Goal: Task Accomplishment & Management: Use online tool/utility

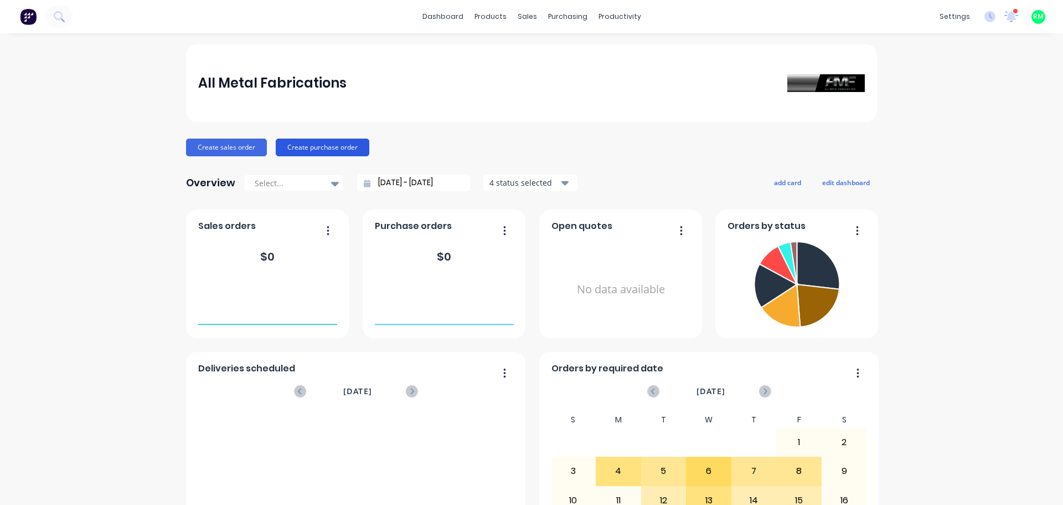
click at [295, 145] on button "Create purchase order" at bounding box center [323, 147] width 94 height 18
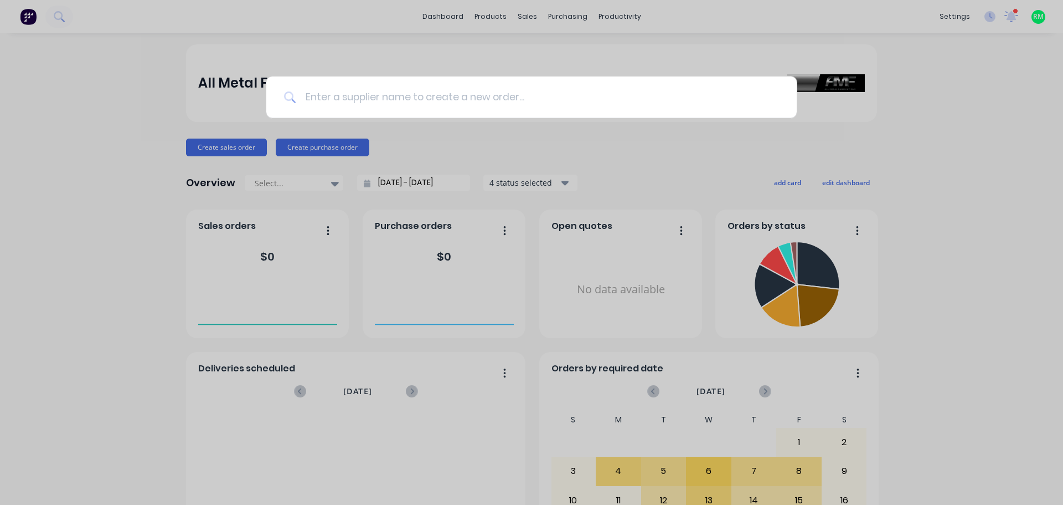
type input "m"
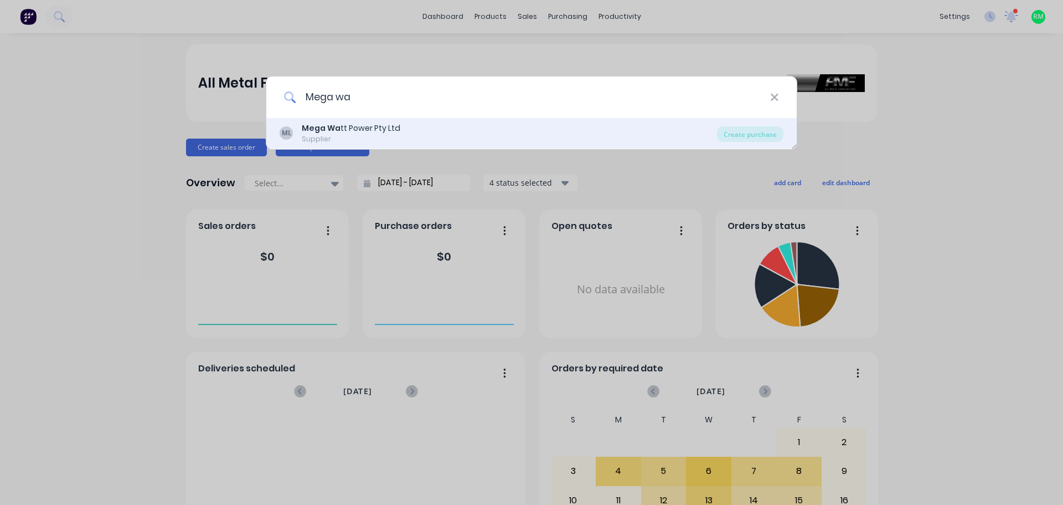
type input "Mega wa"
click at [345, 127] on div "Mega Wa tt Power Pty Ltd" at bounding box center [351, 128] width 99 height 12
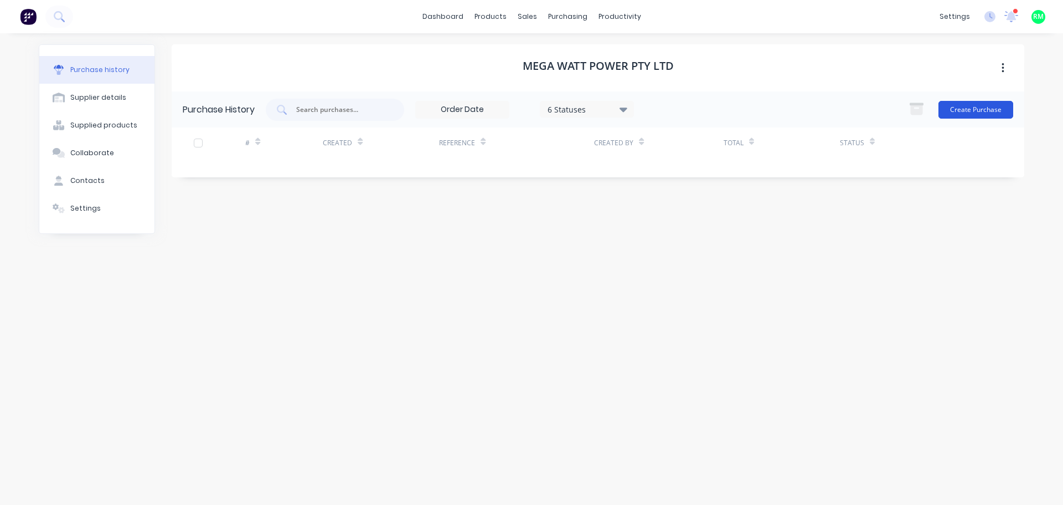
click at [962, 103] on button "Create Purchase" at bounding box center [976, 110] width 75 height 18
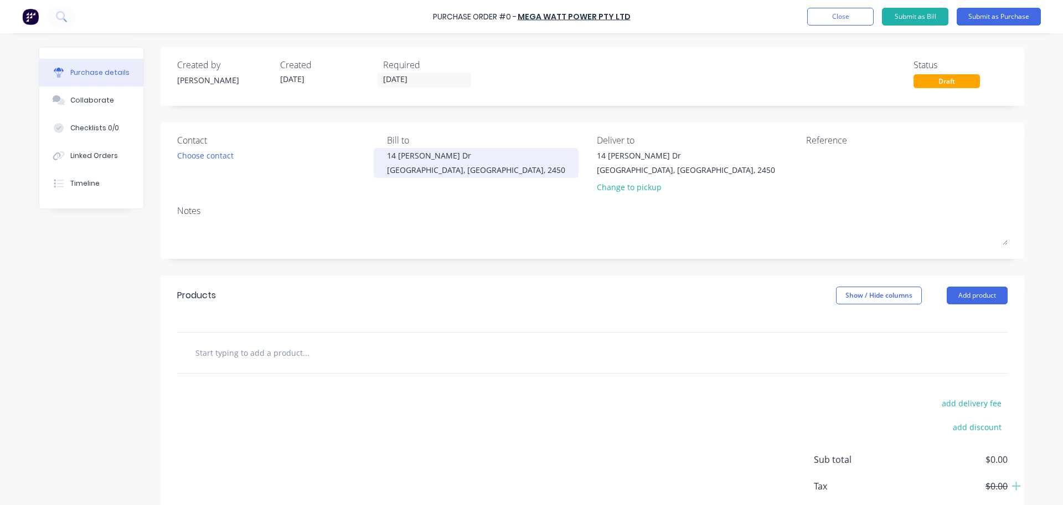
click at [471, 161] on div "14 [PERSON_NAME] Dr" at bounding box center [476, 156] width 178 height 12
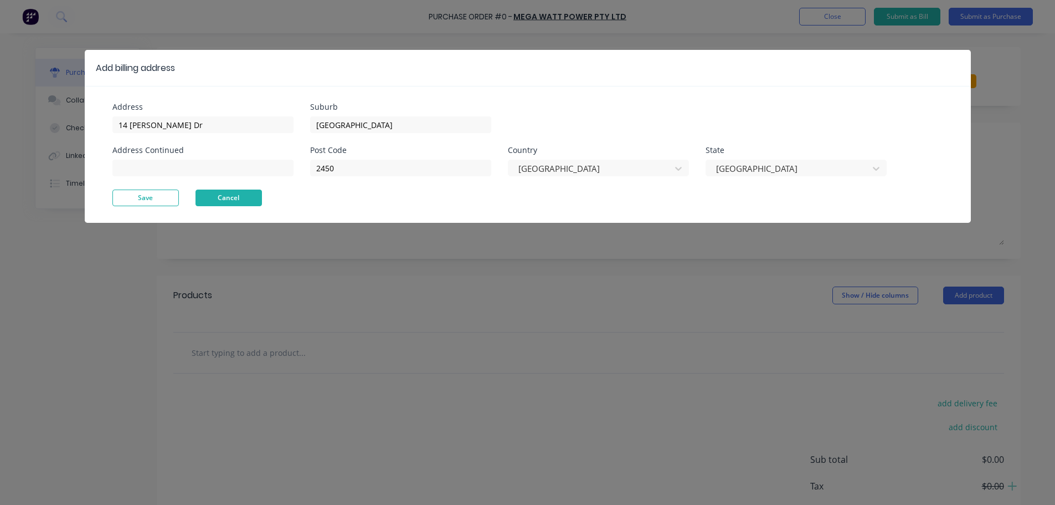
click at [224, 194] on button "Cancel" at bounding box center [229, 197] width 66 height 17
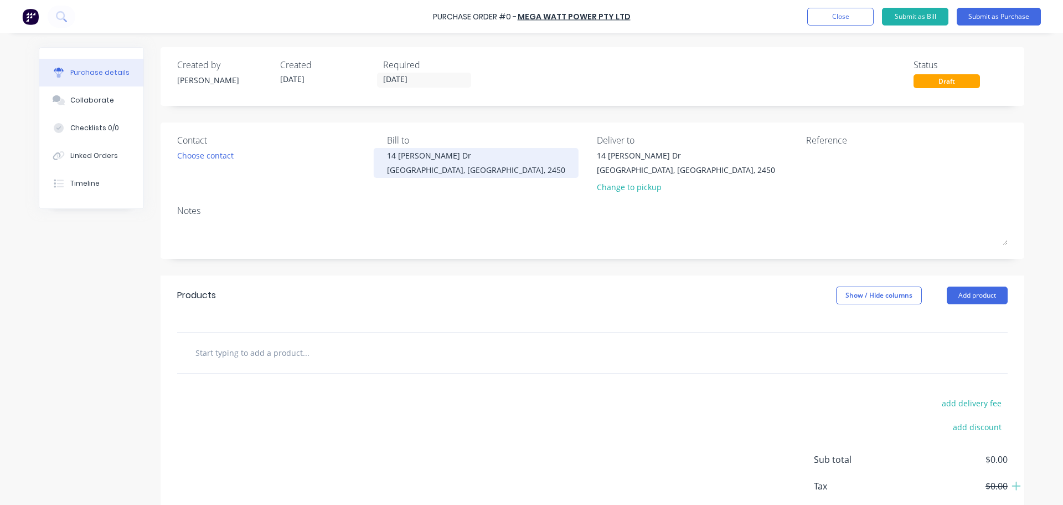
click at [417, 162] on div "[STREET_ADDRESS][PERSON_NAME][PERSON_NAME]" at bounding box center [476, 163] width 178 height 26
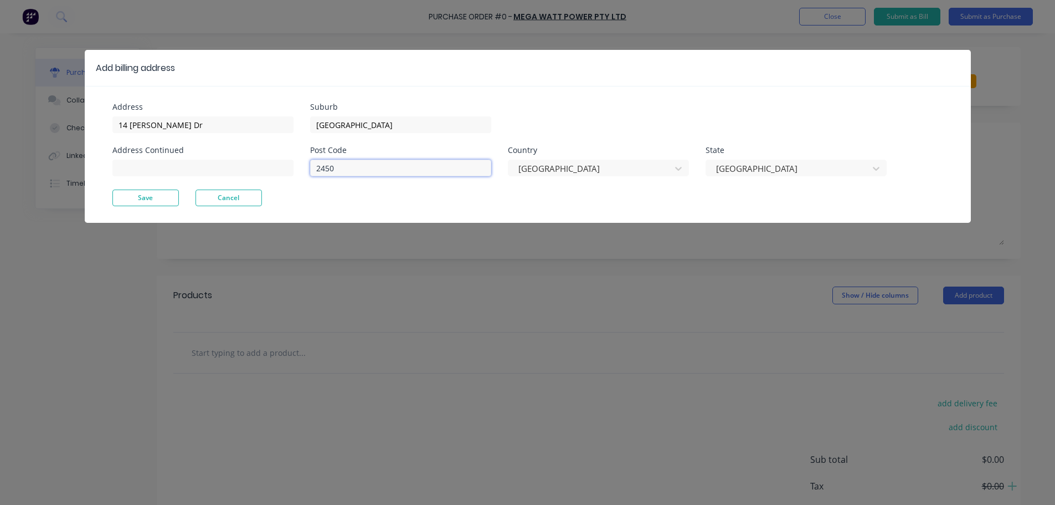
click at [417, 162] on input "2450" at bounding box center [400, 168] width 181 height 17
drag, startPoint x: 204, startPoint y: 123, endPoint x: 59, endPoint y: 123, distance: 145.1
click at [59, 123] on div "Add billing address Address 14 [PERSON_NAME] Dr Address Continued Suburb [GEOGR…" at bounding box center [527, 252] width 1055 height 505
drag, startPoint x: 396, startPoint y: 115, endPoint x: 137, endPoint y: 138, distance: 260.2
click at [137, 138] on div "Address Address Continued Suburb [GEOGRAPHIC_DATA] Post Code 2450 Country [GEOG…" at bounding box center [319, 146] width 415 height 86
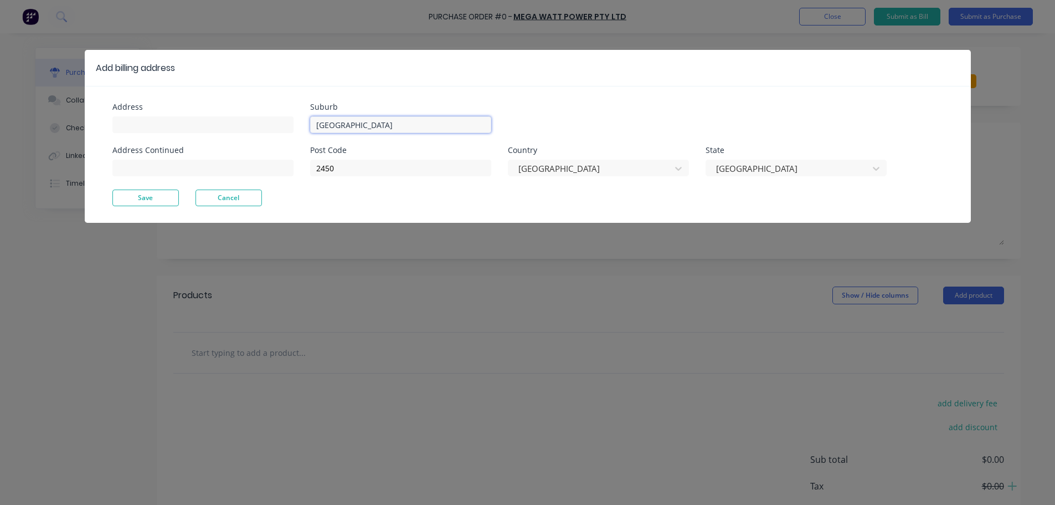
click at [365, 121] on input "[GEOGRAPHIC_DATA]" at bounding box center [400, 124] width 181 height 17
drag, startPoint x: 389, startPoint y: 125, endPoint x: 200, endPoint y: 136, distance: 189.2
click at [200, 136] on div "Address Address Continued Suburb [GEOGRAPHIC_DATA] Post Code 2450 Country [GEOG…" at bounding box center [319, 146] width 415 height 86
drag, startPoint x: 361, startPoint y: 167, endPoint x: 223, endPoint y: 176, distance: 138.2
click at [223, 176] on div "Address Address Continued Suburb Post Code [GEOGRAPHIC_DATA]" at bounding box center [319, 146] width 415 height 86
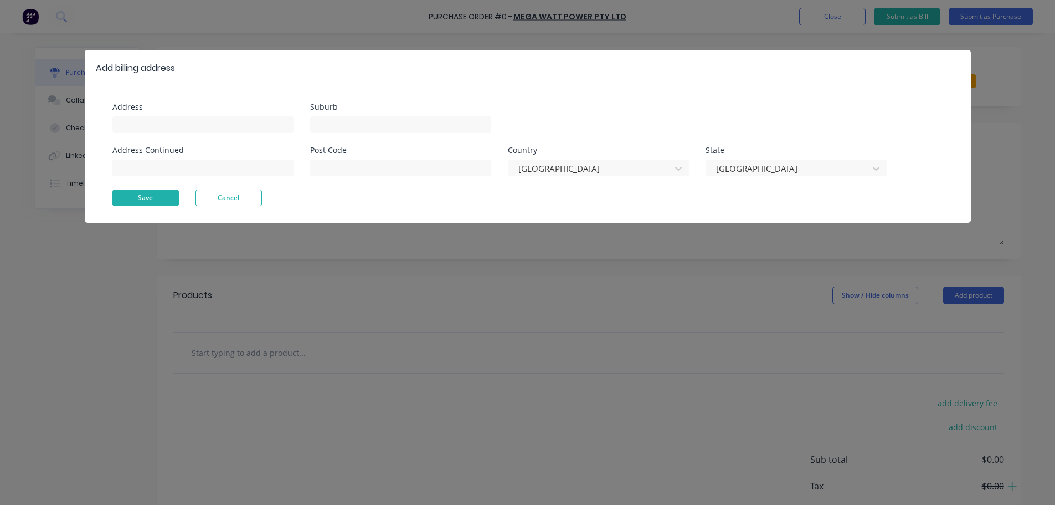
click at [153, 191] on button "Save" at bounding box center [145, 197] width 66 height 17
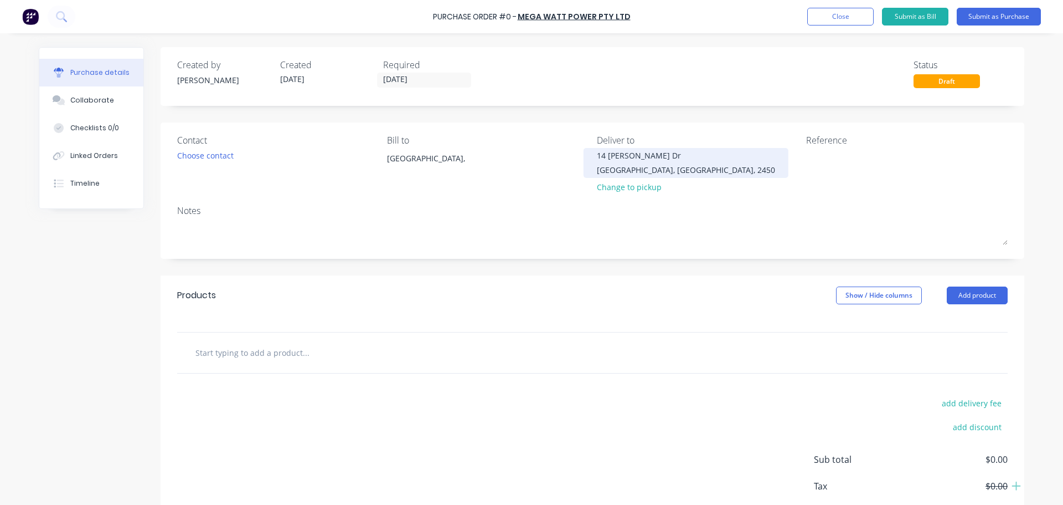
click at [640, 159] on div "14 [PERSON_NAME] Dr" at bounding box center [686, 156] width 178 height 12
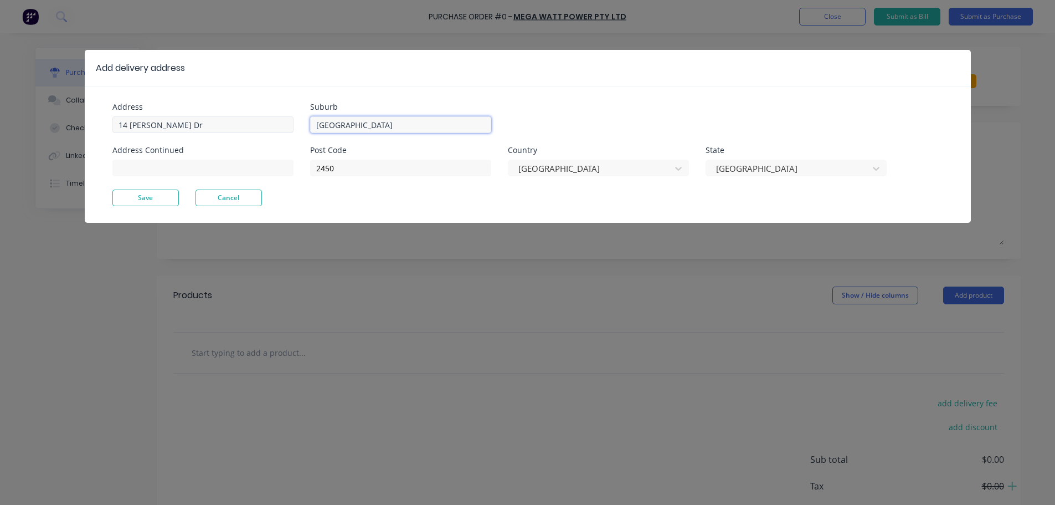
drag, startPoint x: 413, startPoint y: 127, endPoint x: 217, endPoint y: 127, distance: 195.5
click at [217, 127] on div "Address 14 [PERSON_NAME] Dr Address Continued Suburb [GEOGRAPHIC_DATA] Post Cod…" at bounding box center [319, 146] width 415 height 86
drag, startPoint x: 364, startPoint y: 164, endPoint x: 238, endPoint y: 179, distance: 126.6
click at [238, 179] on div "Address 14 [PERSON_NAME] Dr Address Continued Suburb Post Code [GEOGRAPHIC_DATA]" at bounding box center [319, 146] width 415 height 86
drag, startPoint x: 201, startPoint y: 127, endPoint x: 35, endPoint y: 123, distance: 165.6
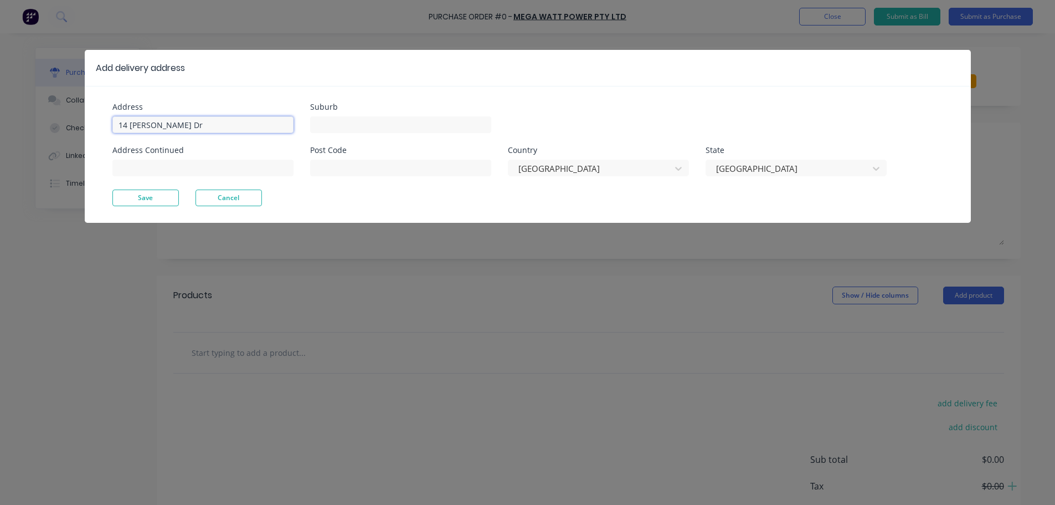
click at [35, 123] on div "Add delivery address Address 14 [PERSON_NAME] Dr Address Continued Suburb Post …" at bounding box center [527, 252] width 1055 height 505
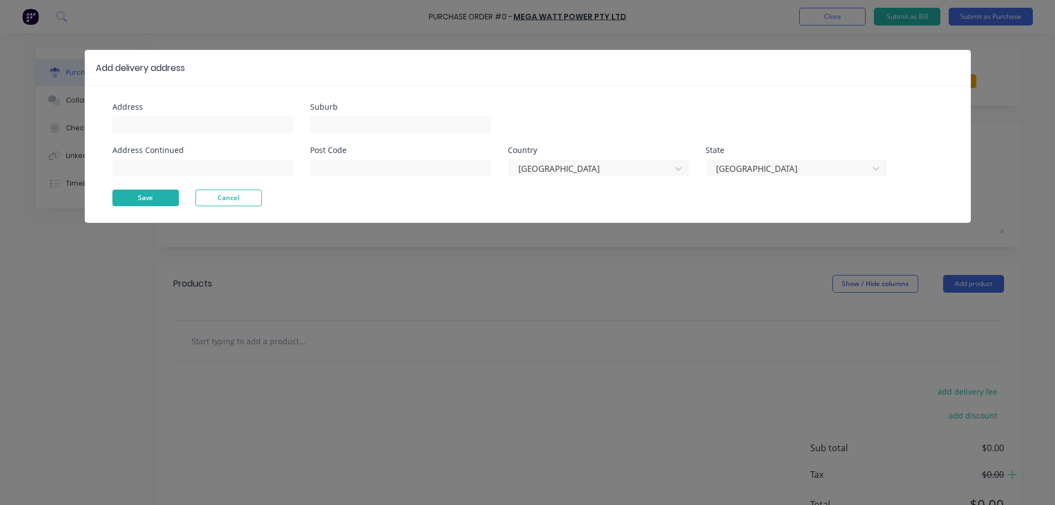
click at [143, 197] on button "Save" at bounding box center [145, 197] width 66 height 17
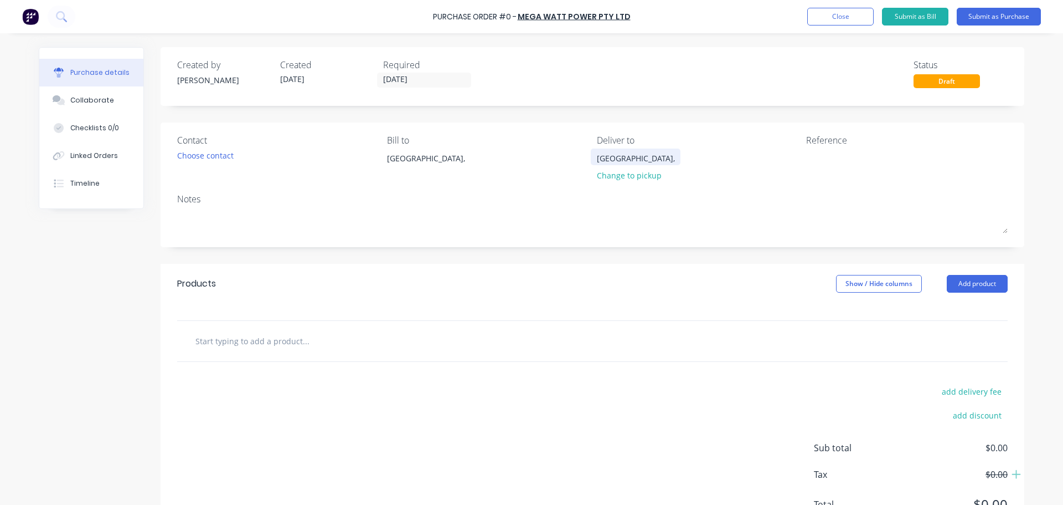
click at [634, 161] on div "[GEOGRAPHIC_DATA]," at bounding box center [636, 158] width 78 height 12
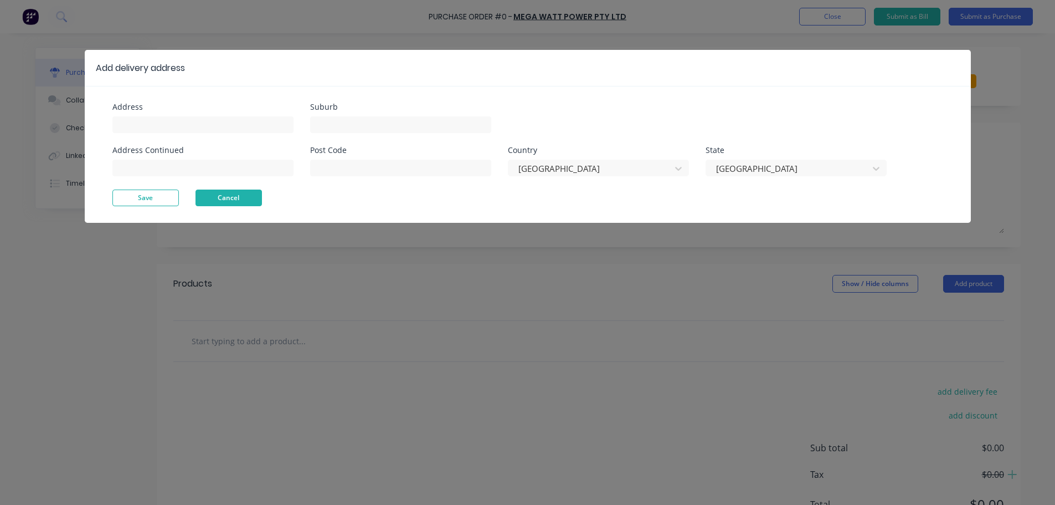
click at [227, 199] on button "Cancel" at bounding box center [229, 197] width 66 height 17
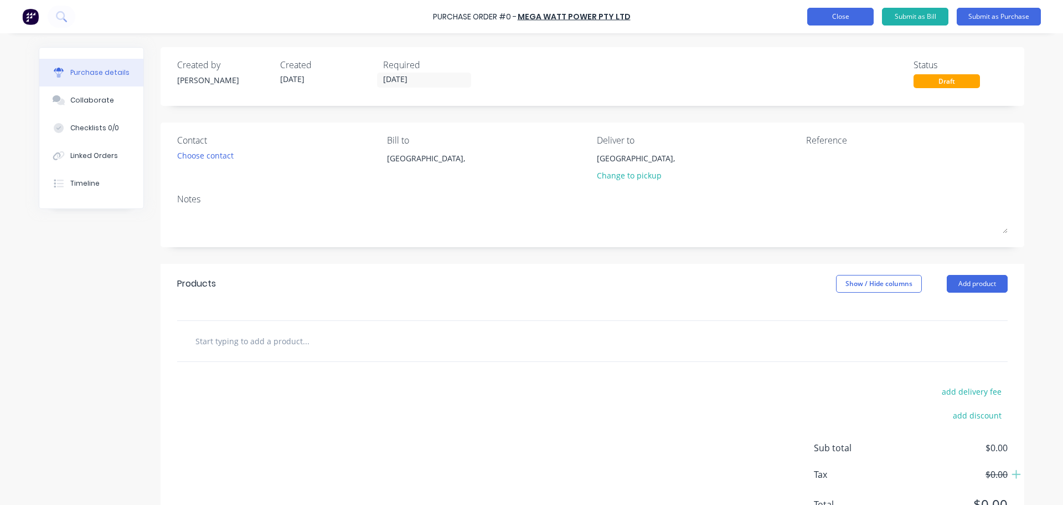
click at [839, 20] on button "Close" at bounding box center [840, 17] width 66 height 18
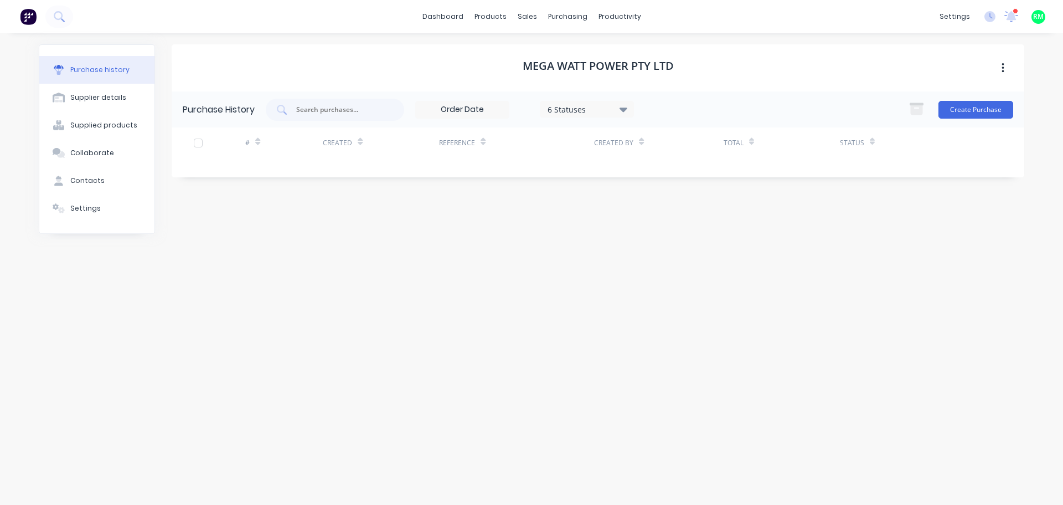
click at [1004, 66] on icon "button" at bounding box center [1003, 68] width 3 height 12
click at [88, 69] on div "Purchase history" at bounding box center [99, 70] width 59 height 10
click at [26, 17] on img at bounding box center [28, 16] width 17 height 17
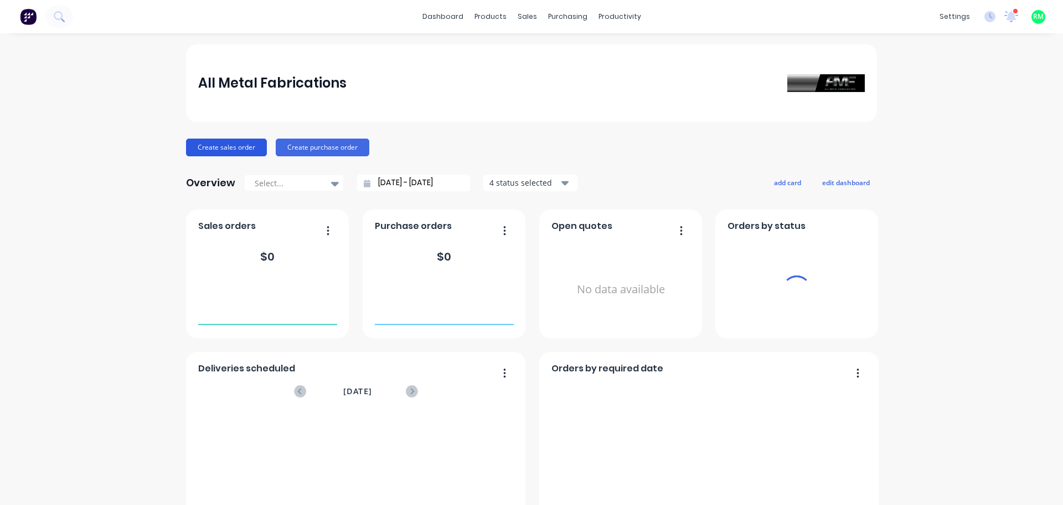
click at [227, 141] on button "Create sales order" at bounding box center [226, 147] width 81 height 18
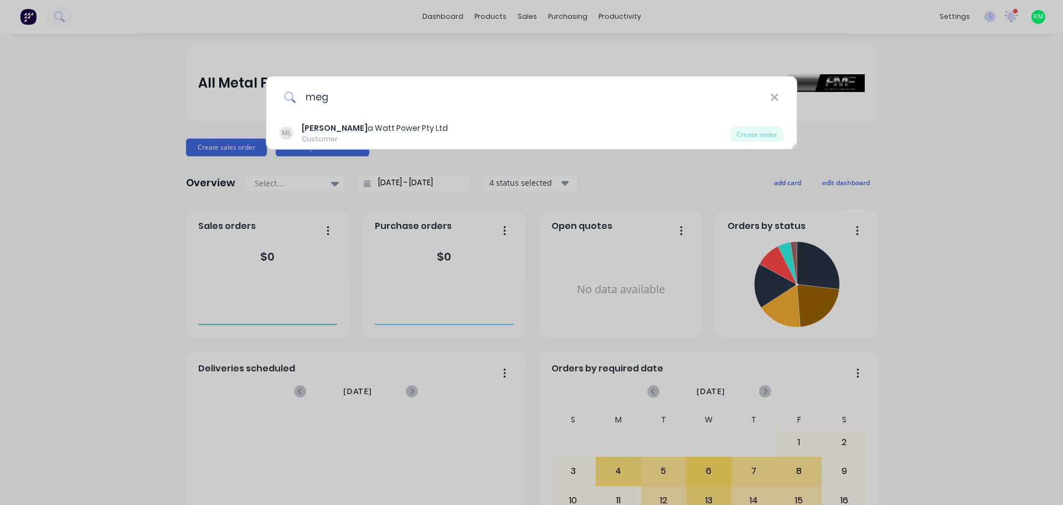
type input "mega"
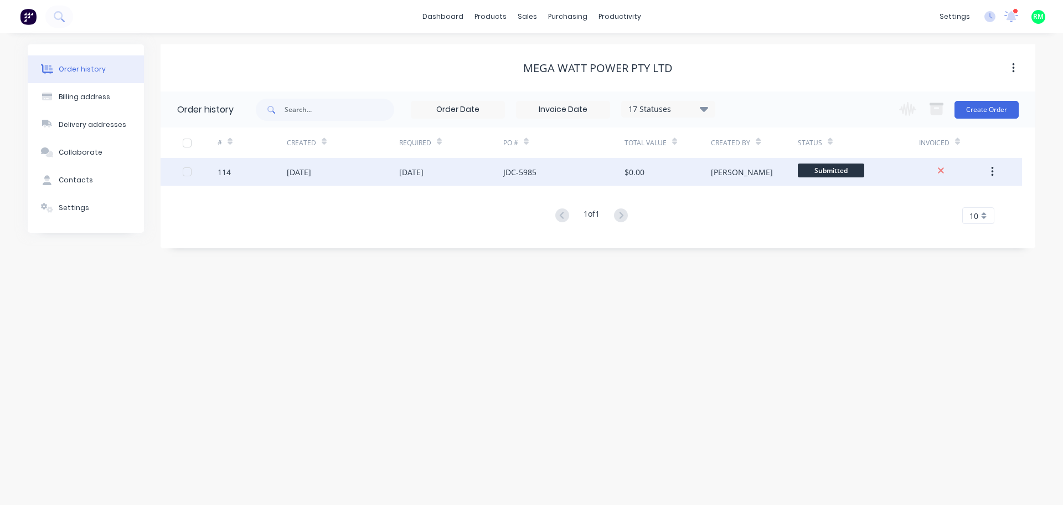
click at [386, 170] on div "[DATE]" at bounding box center [343, 172] width 112 height 28
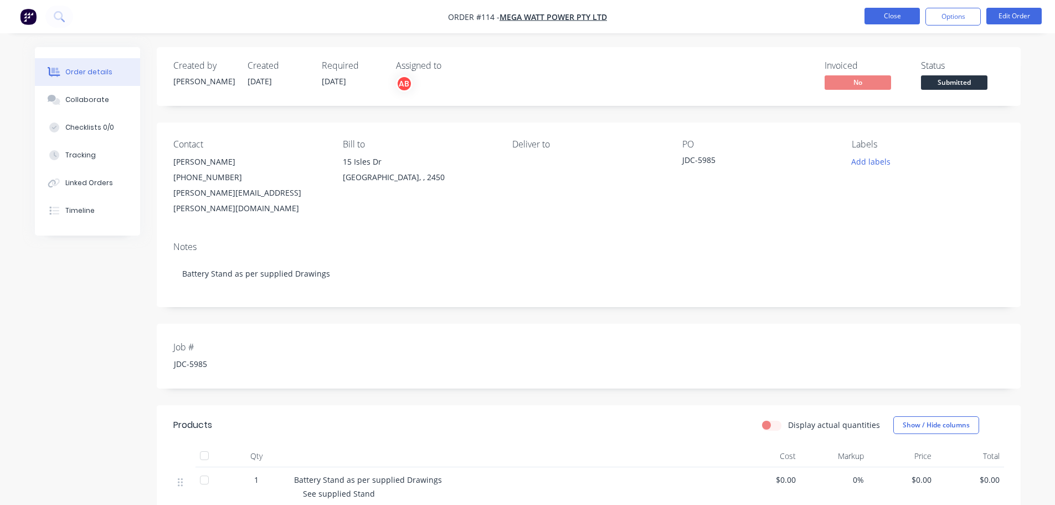
click at [905, 16] on button "Close" at bounding box center [892, 16] width 55 height 17
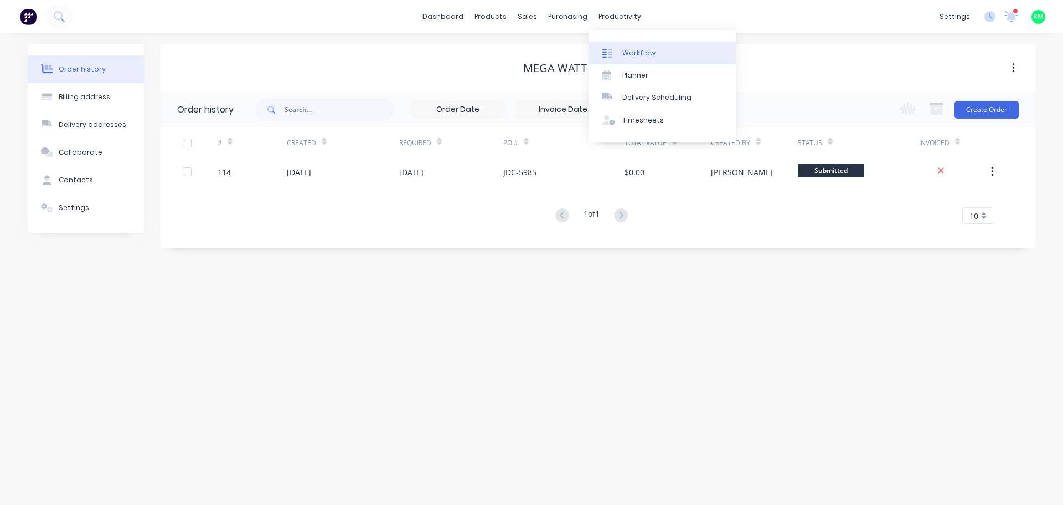
click at [614, 53] on div at bounding box center [611, 53] width 17 height 10
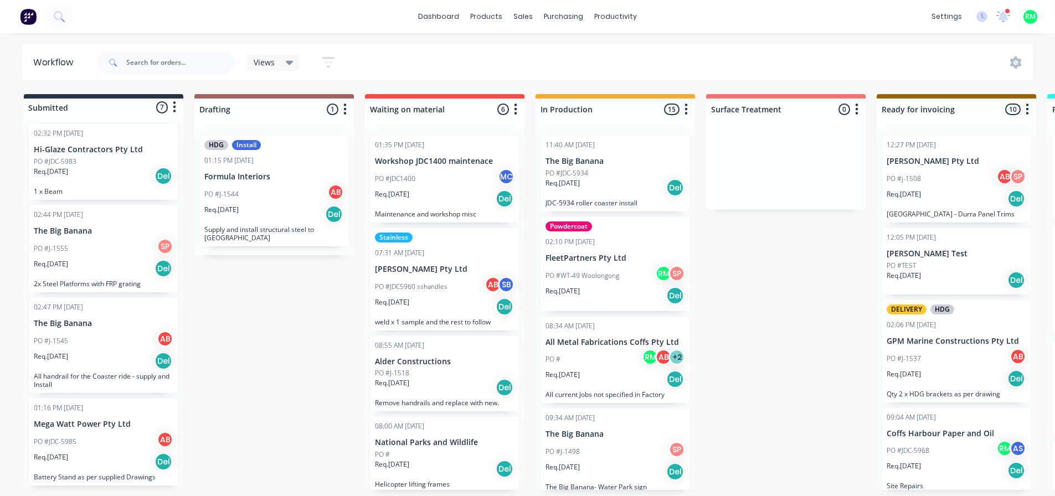
scroll to position [2, 0]
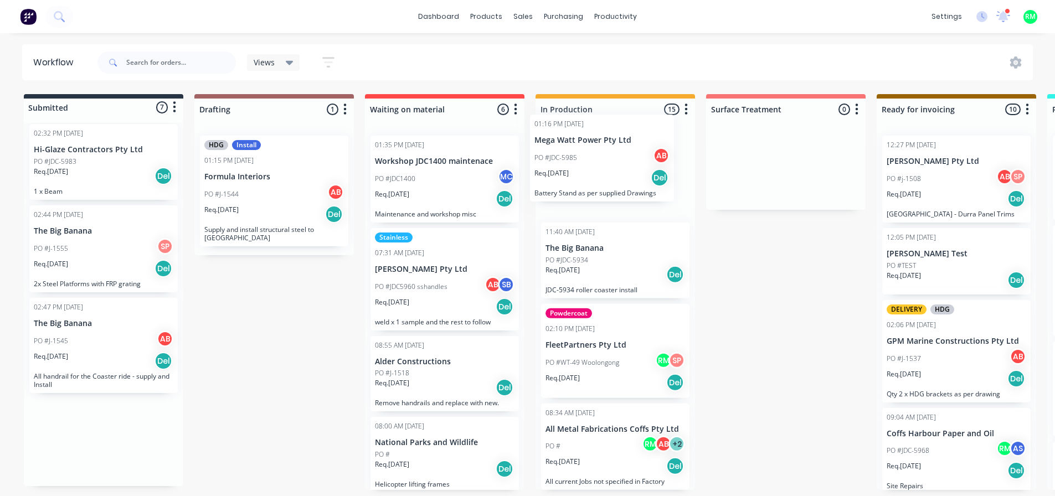
drag, startPoint x: 110, startPoint y: 438, endPoint x: 621, endPoint y: 151, distance: 585.9
click at [621, 151] on div "Submitted 7 Status colour #273444 hex #273444 Save Cancel Summaries Total order…" at bounding box center [996, 292] width 2008 height 396
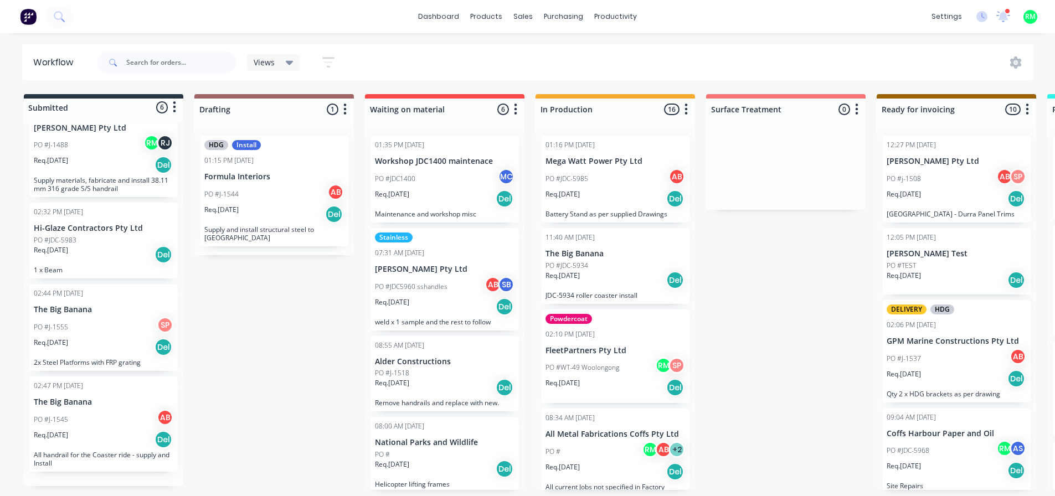
scroll to position [191, 0]
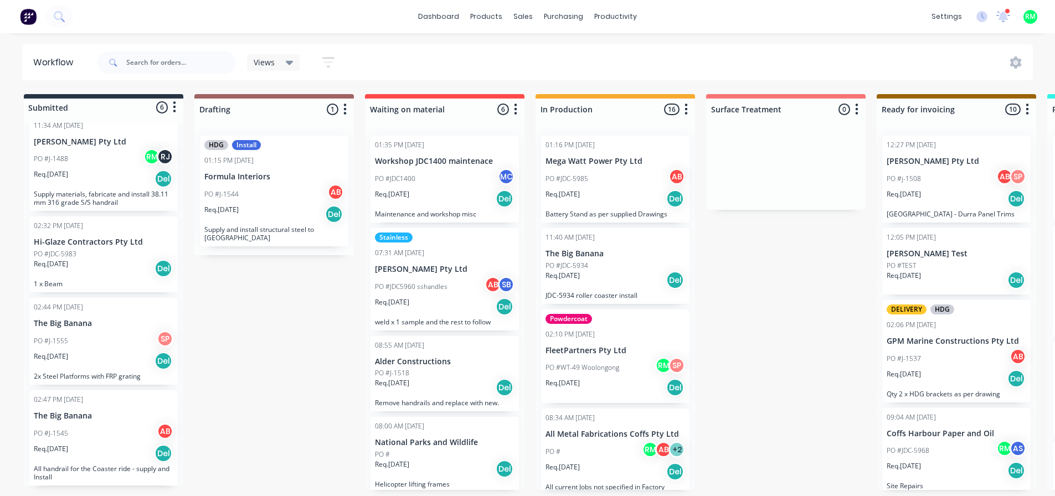
click at [640, 189] on div "Req. [DATE] Del" at bounding box center [616, 198] width 140 height 19
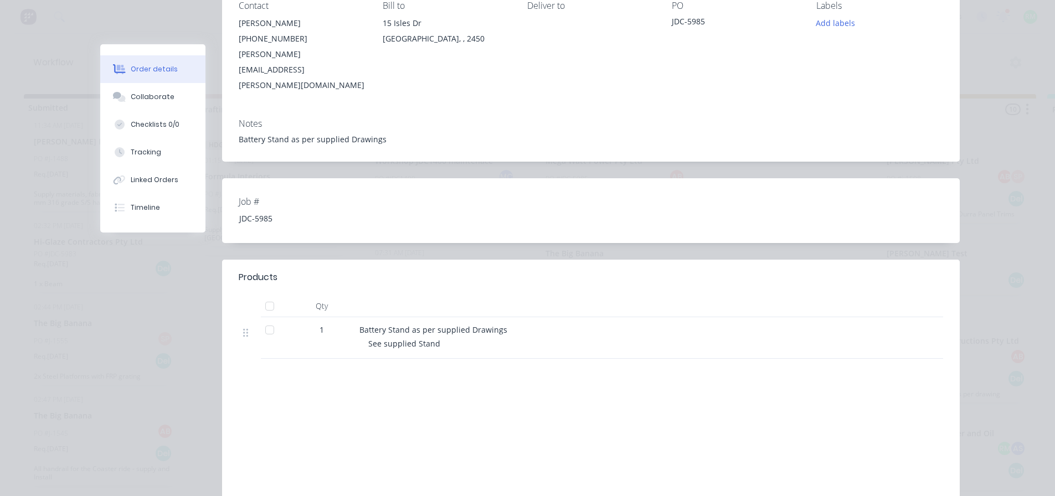
scroll to position [0, 0]
